Goal: Information Seeking & Learning: Check status

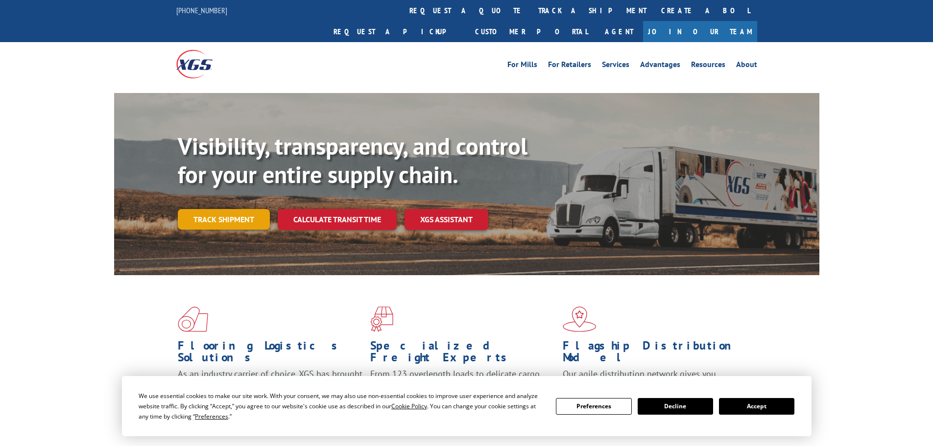
click at [227, 209] on link "Track shipment" at bounding box center [224, 219] width 92 height 21
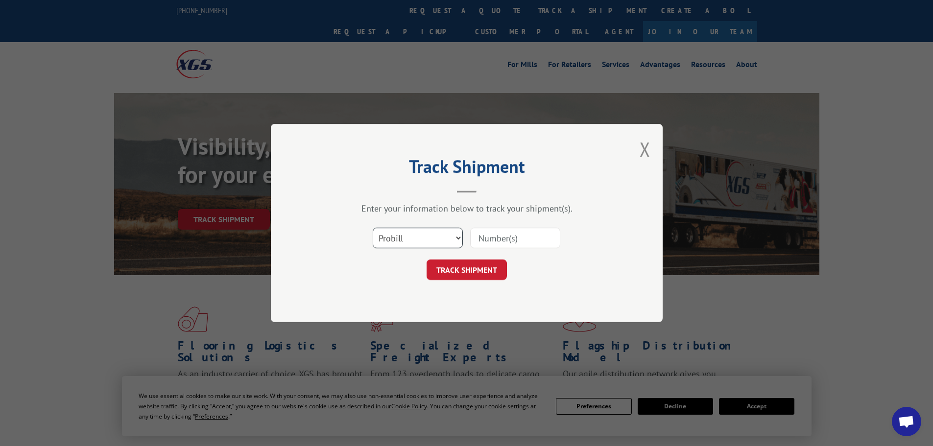
click at [407, 240] on select "Select category... Probill BOL PO" at bounding box center [418, 238] width 90 height 21
select select "bol"
click at [373, 228] on select "Select category... Probill BOL PO" at bounding box center [418, 238] width 90 height 21
click at [505, 237] on input at bounding box center [515, 238] width 90 height 21
paste input "5120882"
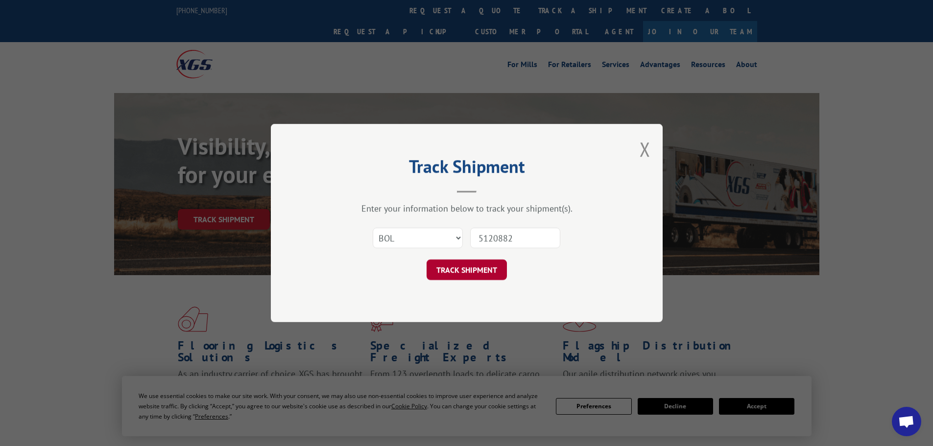
type input "5120882"
click at [465, 273] on button "TRACK SHIPMENT" at bounding box center [467, 270] width 80 height 21
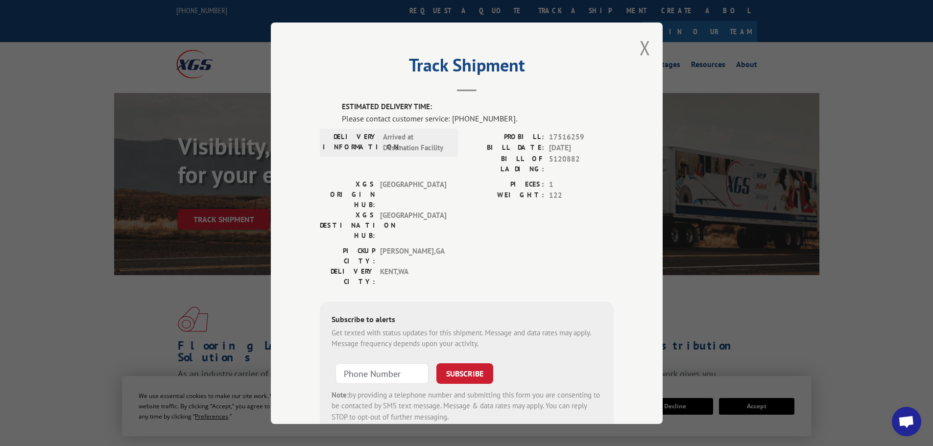
click at [647, 42] on div "Track Shipment ESTIMATED DELIVERY TIME: Please contact customer service: [PHONE…" at bounding box center [467, 224] width 392 height 402
click at [641, 47] on button "Close modal" at bounding box center [645, 48] width 11 height 26
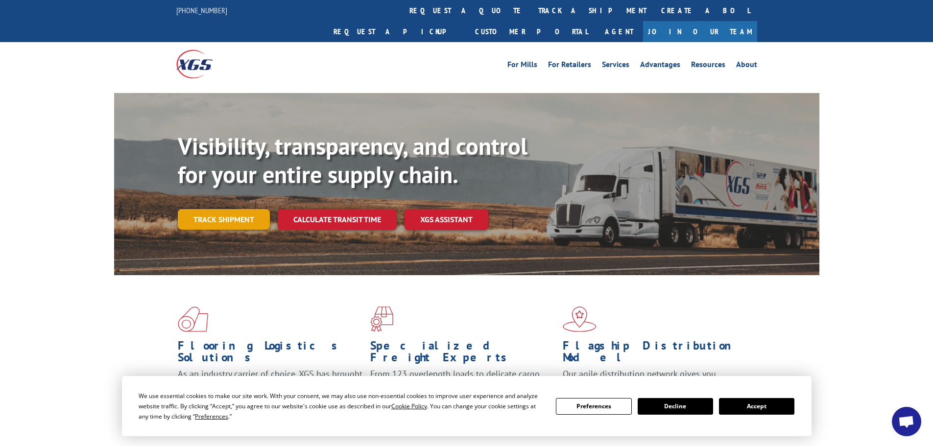
click at [223, 209] on link "Track shipment" at bounding box center [224, 219] width 92 height 21
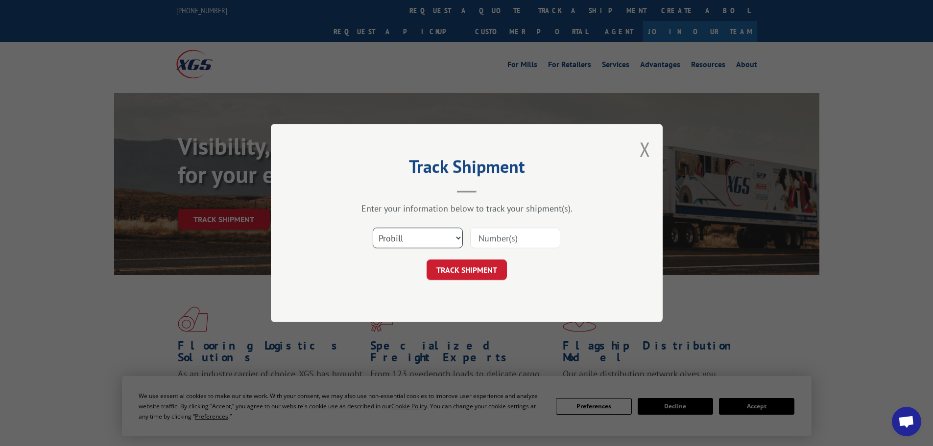
click at [400, 233] on select "Select category... Probill BOL PO" at bounding box center [418, 238] width 90 height 21
select select "bol"
click at [373, 228] on select "Select category... Probill BOL PO" at bounding box center [418, 238] width 90 height 21
click at [493, 240] on input at bounding box center [515, 238] width 90 height 21
paste input "5999152"
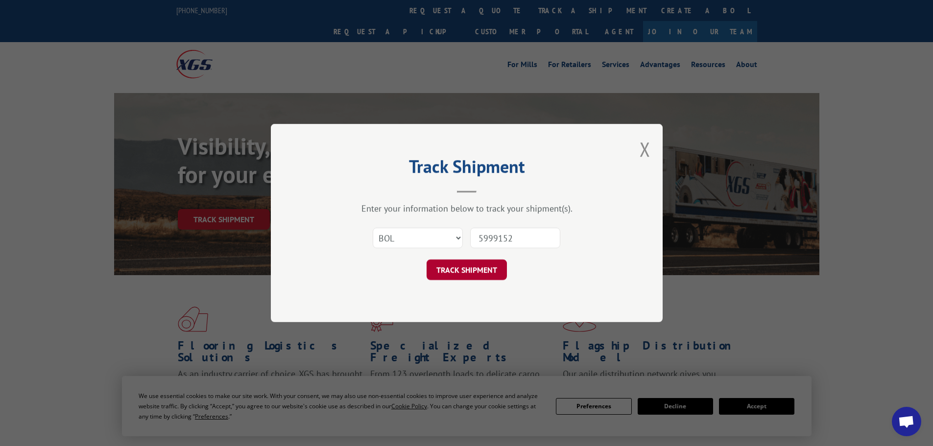
type input "5999152"
click at [471, 273] on button "TRACK SHIPMENT" at bounding box center [467, 270] width 80 height 21
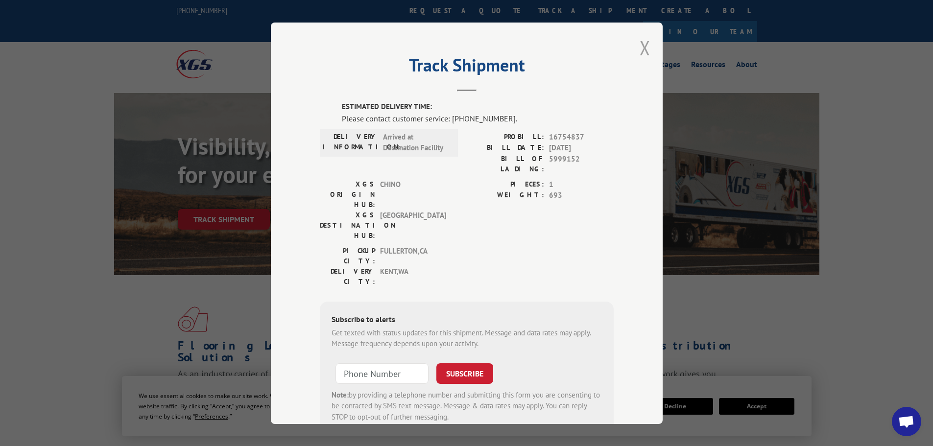
click at [642, 51] on button "Close modal" at bounding box center [645, 48] width 11 height 26
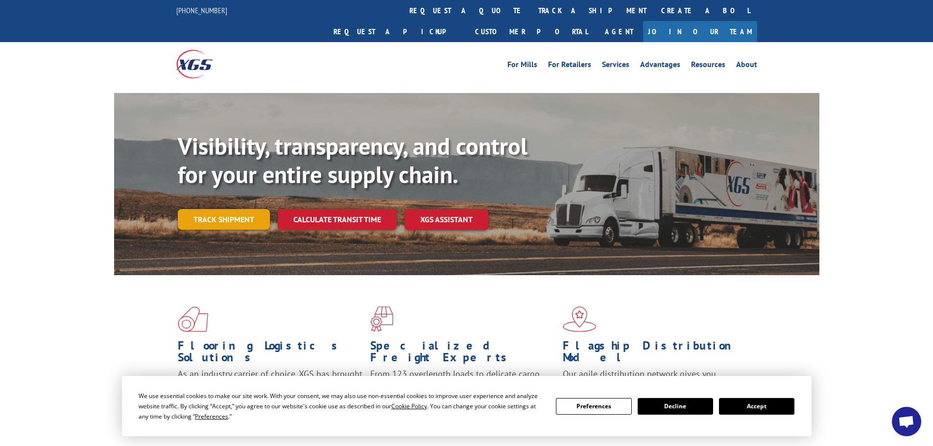
click at [215, 209] on link "Track shipment" at bounding box center [224, 219] width 92 height 21
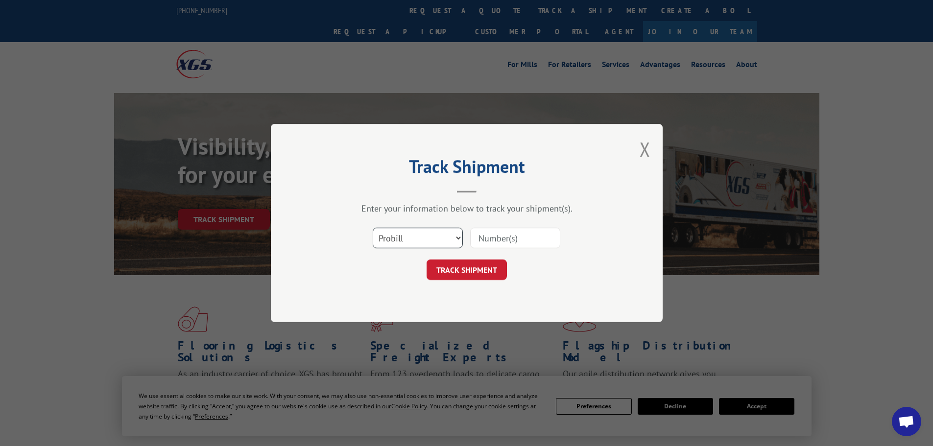
click at [409, 238] on select "Select category... Probill BOL PO" at bounding box center [418, 238] width 90 height 21
select select "bol"
click at [373, 228] on select "Select category... Probill BOL PO" at bounding box center [418, 238] width 90 height 21
click at [490, 240] on input at bounding box center [515, 238] width 90 height 21
paste input "6007677"
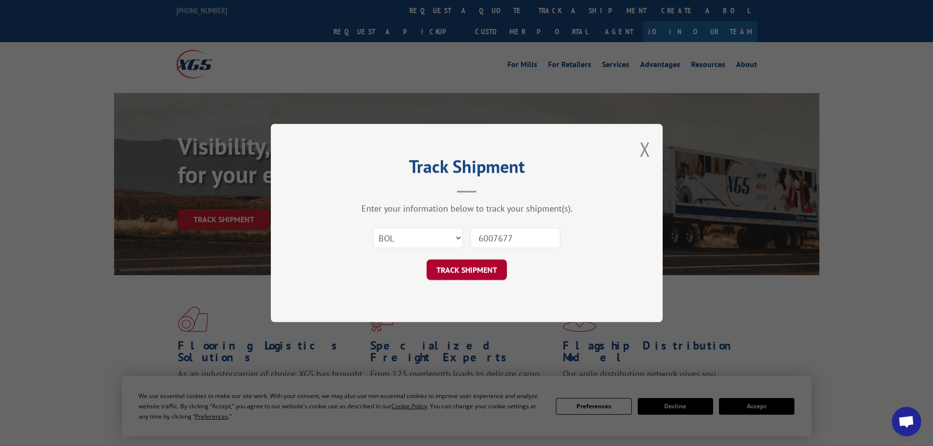
type input "6007677"
click at [474, 278] on button "TRACK SHIPMENT" at bounding box center [467, 270] width 80 height 21
